Goal: Information Seeking & Learning: Learn about a topic

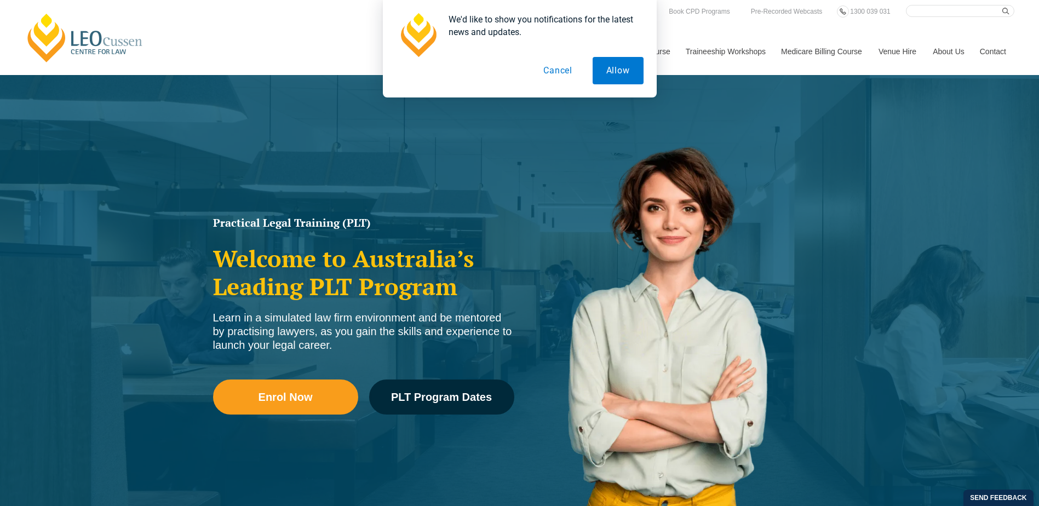
click at [555, 82] on button "Cancel" at bounding box center [557, 70] width 56 height 27
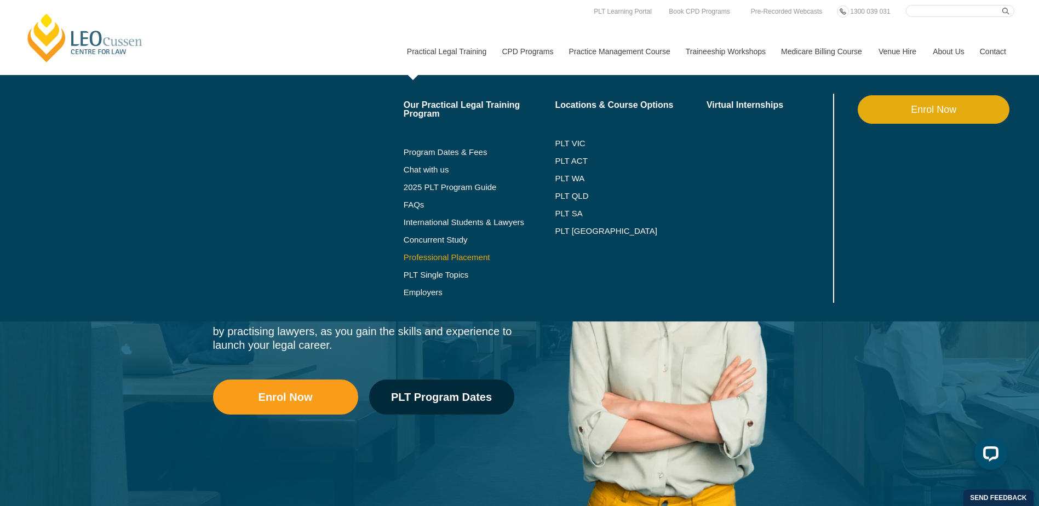
click at [465, 259] on link "Professional Placement" at bounding box center [479, 257] width 152 height 9
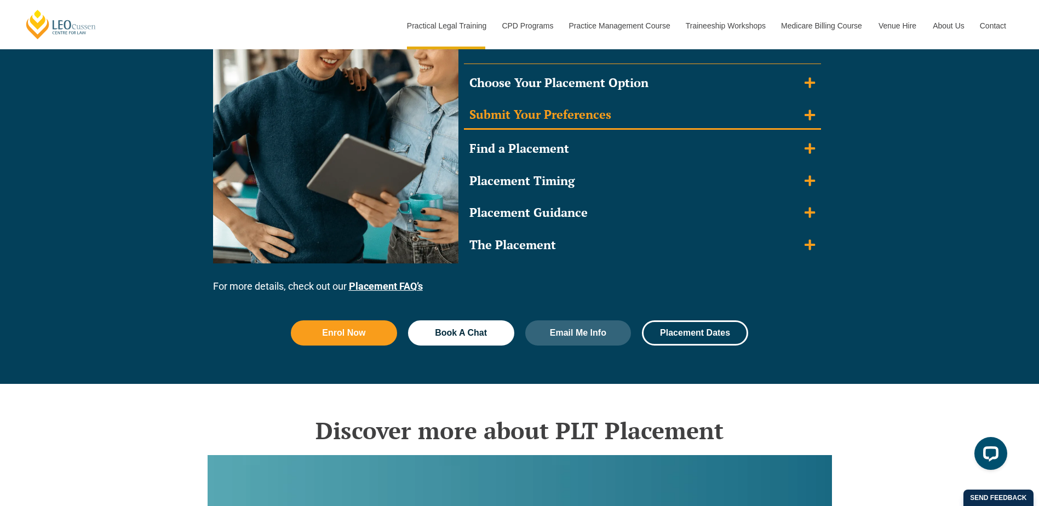
click at [639, 119] on summary "Submit Your Preferences" at bounding box center [642, 115] width 357 height 28
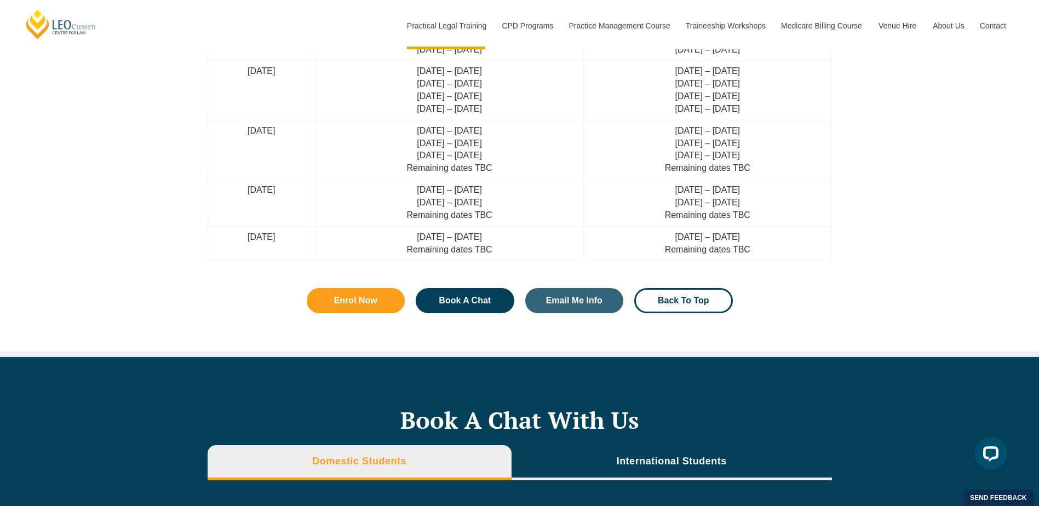
scroll to position [3325, 0]
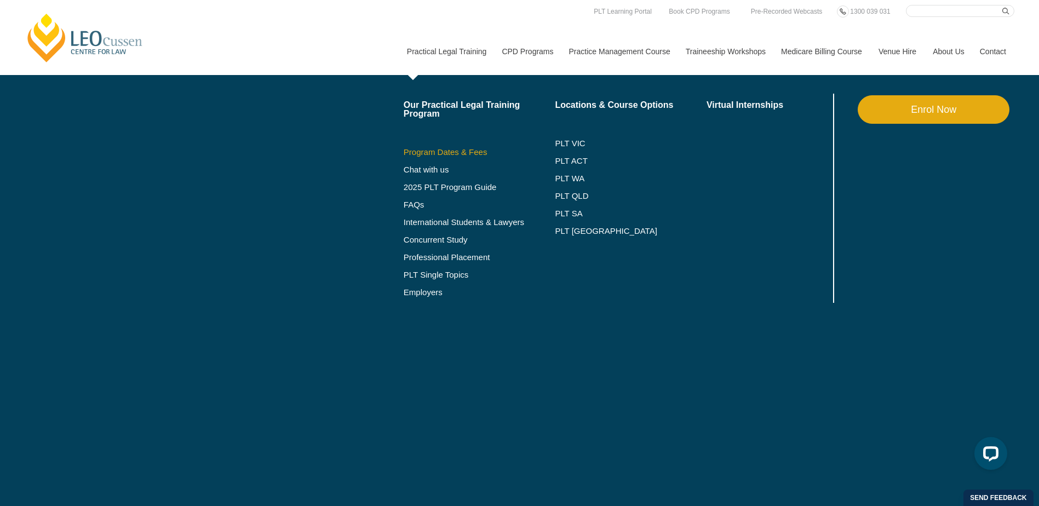
click at [453, 155] on link "Program Dates & Fees" at bounding box center [479, 152] width 152 height 9
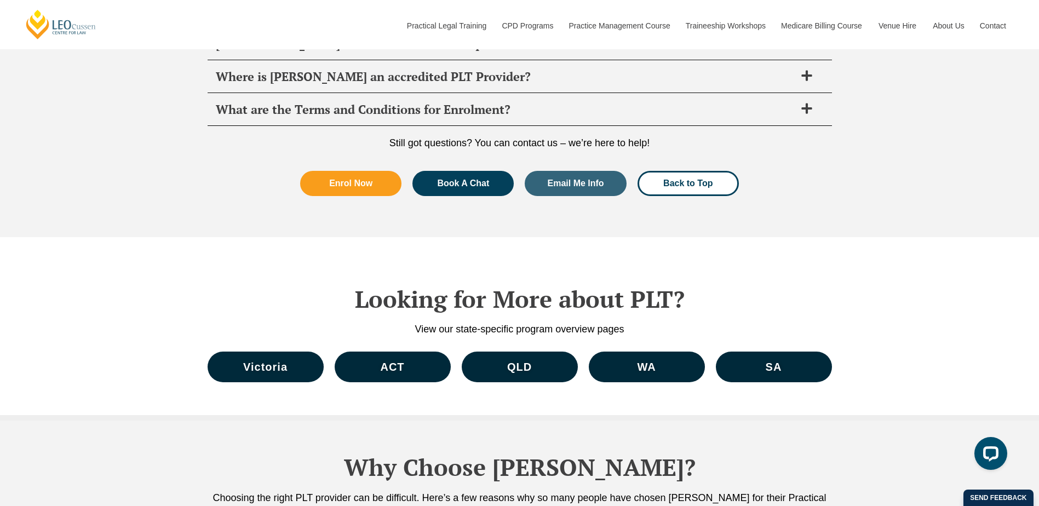
scroll to position [4927, 0]
